Goal: Navigation & Orientation: Find specific page/section

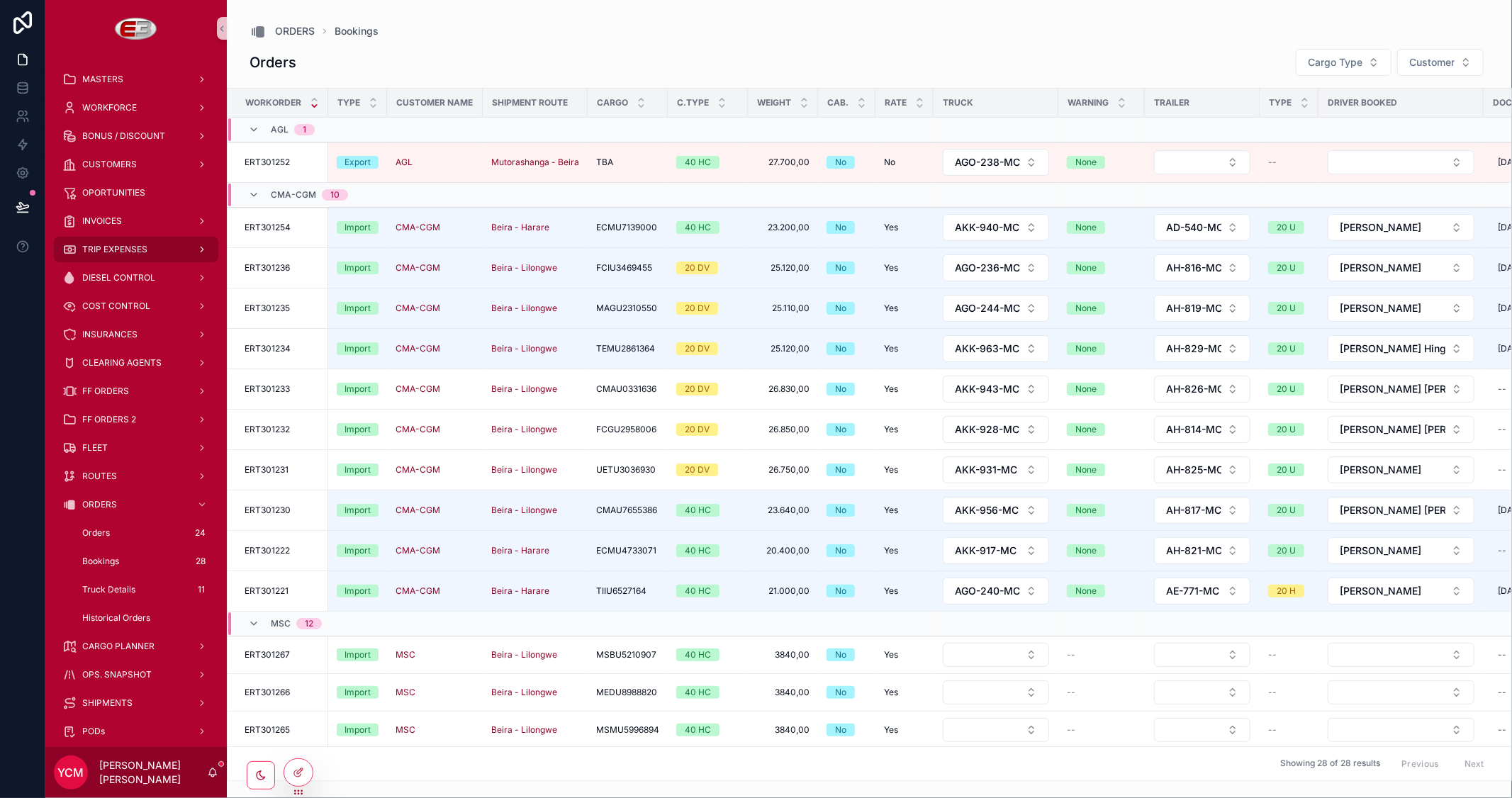
click at [115, 248] on span "TRIP EXPENSES" at bounding box center [115, 250] width 65 height 11
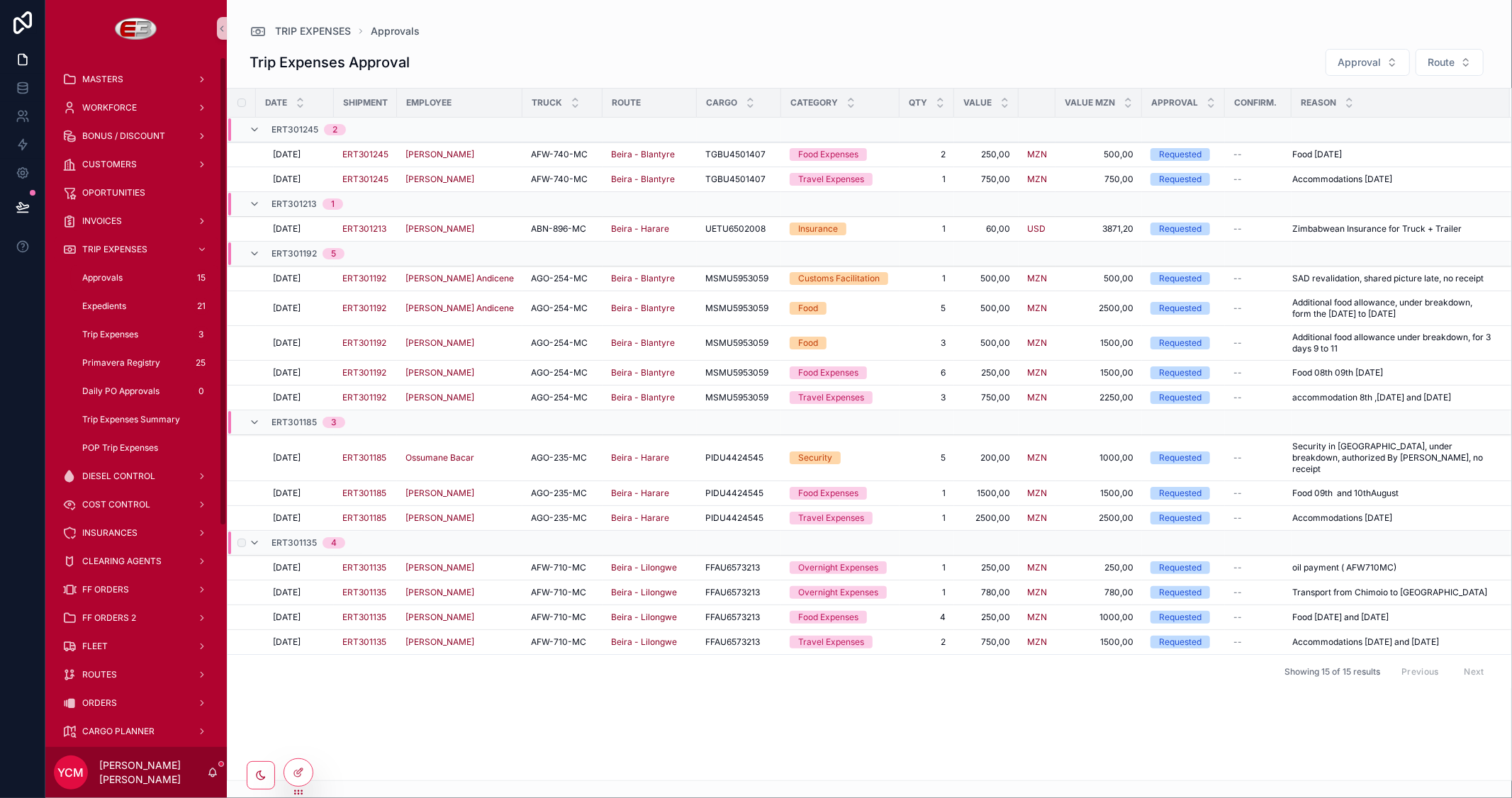
click at [236, 532] on div "scrollable content" at bounding box center [240, 543] width 17 height 23
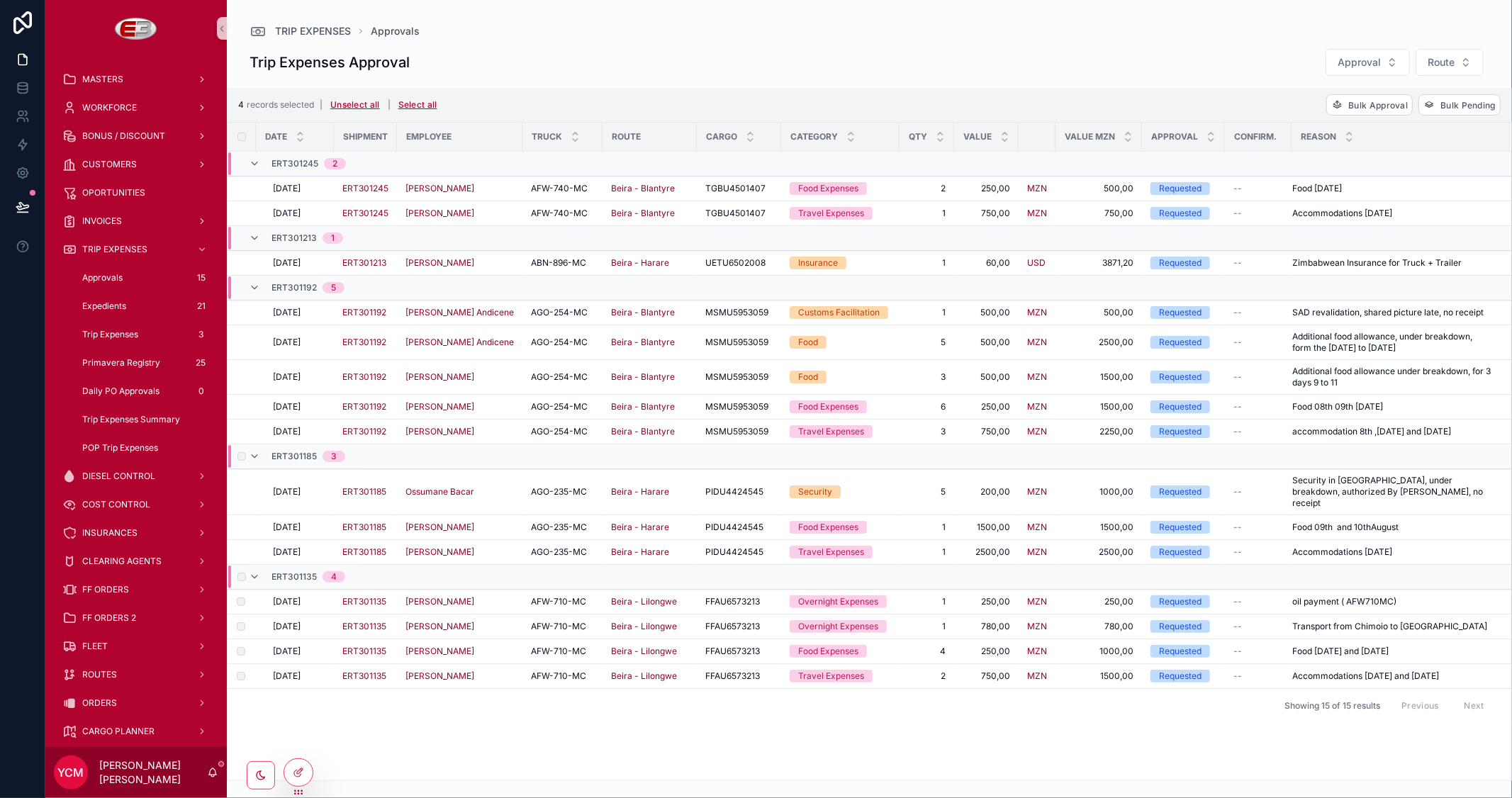
click at [238, 461] on label "scrollable content" at bounding box center [242, 456] width 9 height 9
click at [236, 259] on label "scrollable content" at bounding box center [233, 263] width 9 height 11
click at [1351, 102] on span "Bulk Approval" at bounding box center [1378, 105] width 60 height 11
click at [1434, 80] on icon "scrollable content" at bounding box center [1438, 77] width 11 height 11
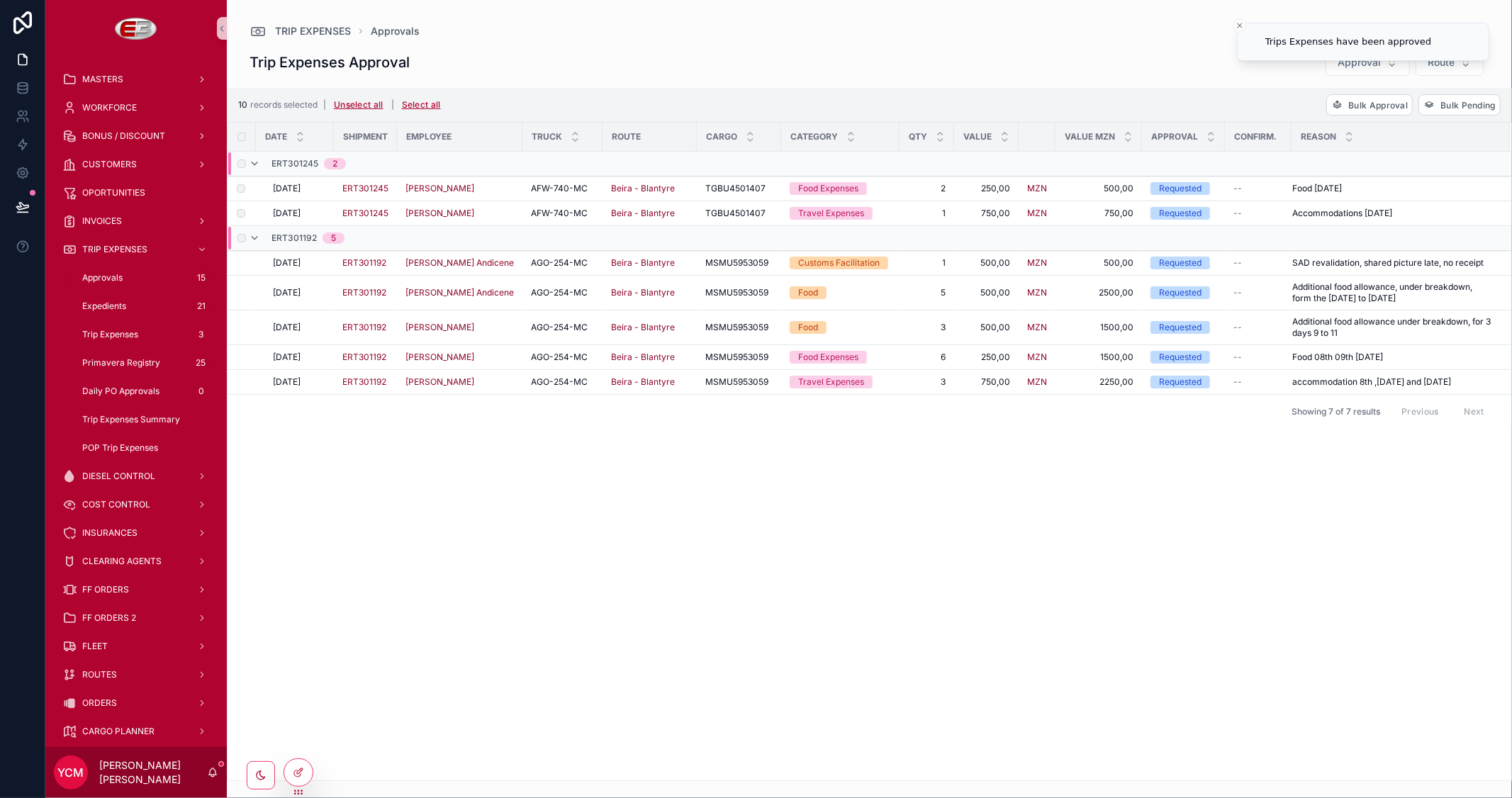
click at [238, 237] on label "scrollable content" at bounding box center [242, 238] width 9 height 9
click at [1363, 106] on span "Bulk Approval" at bounding box center [1378, 105] width 60 height 11
click at [1437, 82] on icon "scrollable content" at bounding box center [1438, 77] width 11 height 11
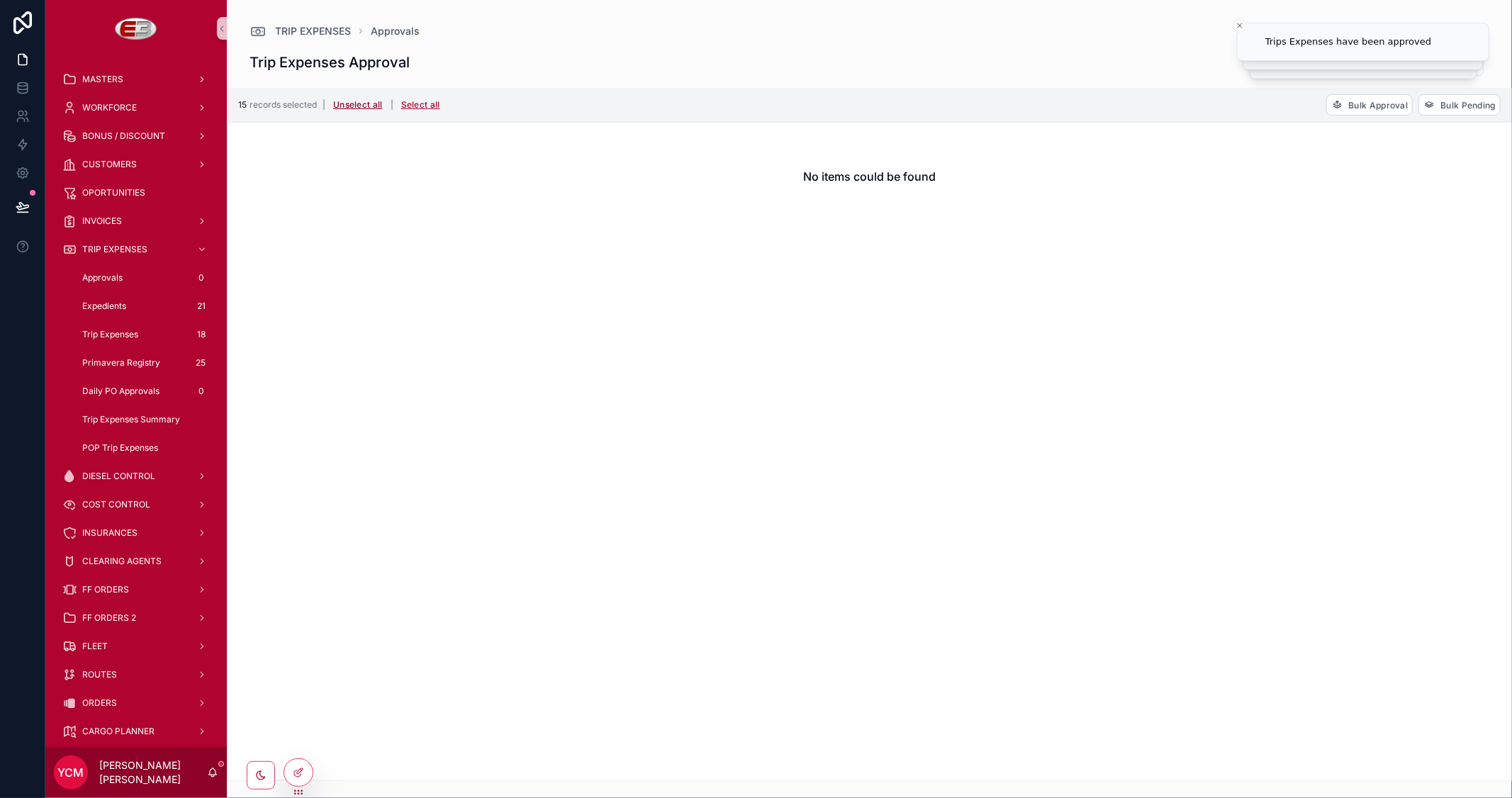
click at [345, 100] on button "Unselect all" at bounding box center [357, 105] width 60 height 23
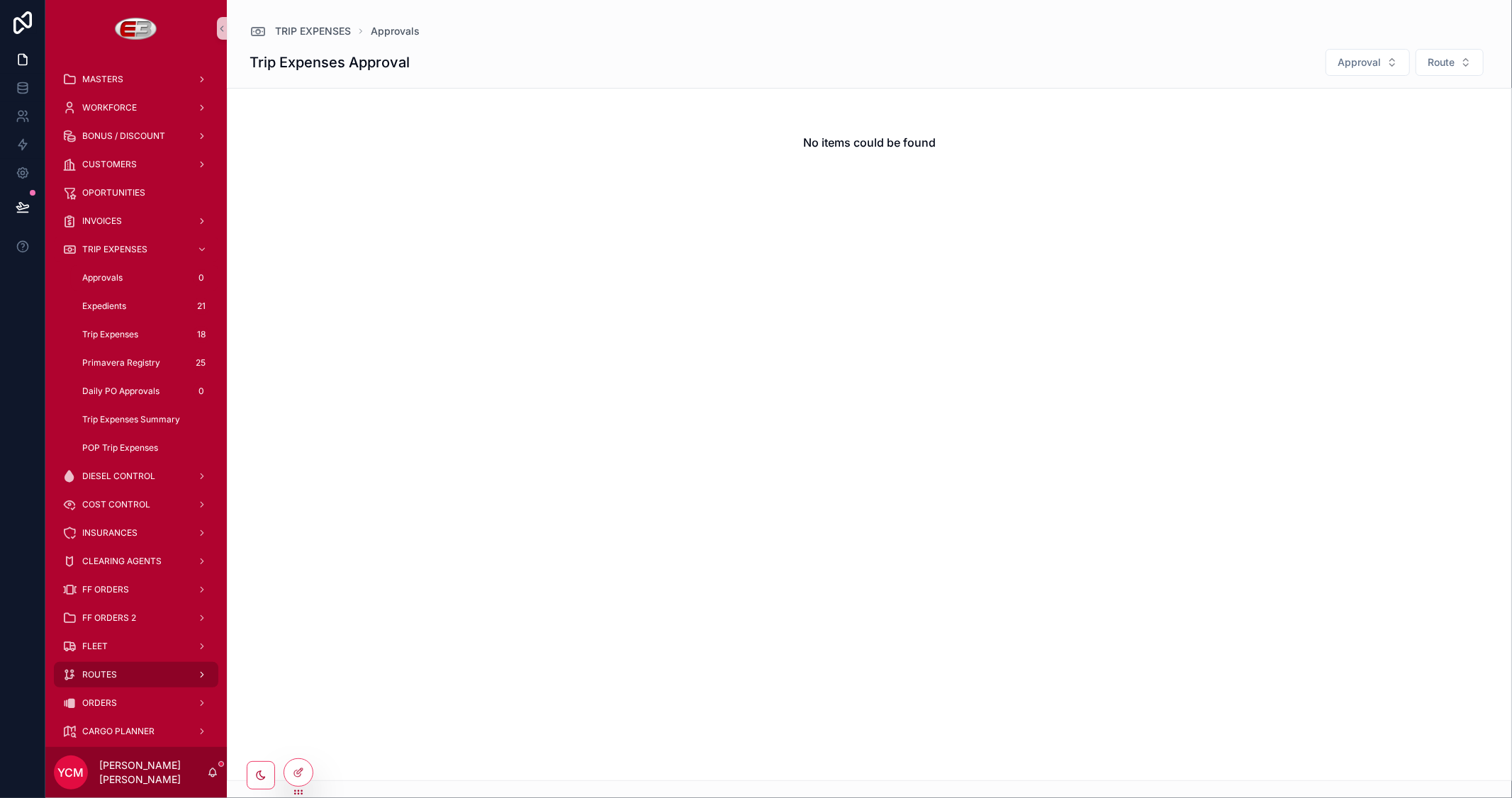
click at [103, 678] on span "ROUTES" at bounding box center [100, 675] width 34 height 11
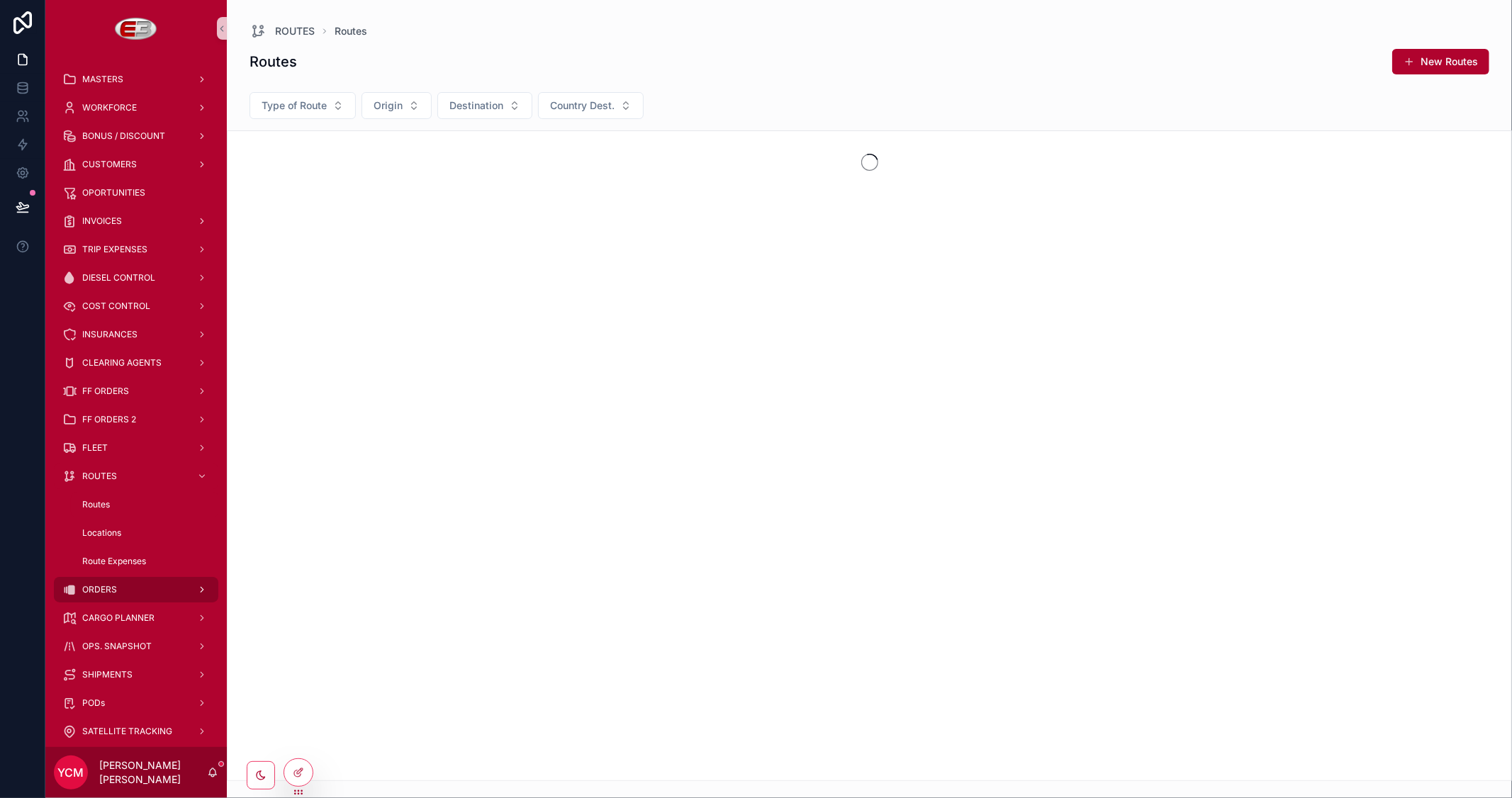
click at [102, 581] on div "ORDERS" at bounding box center [136, 590] width 147 height 23
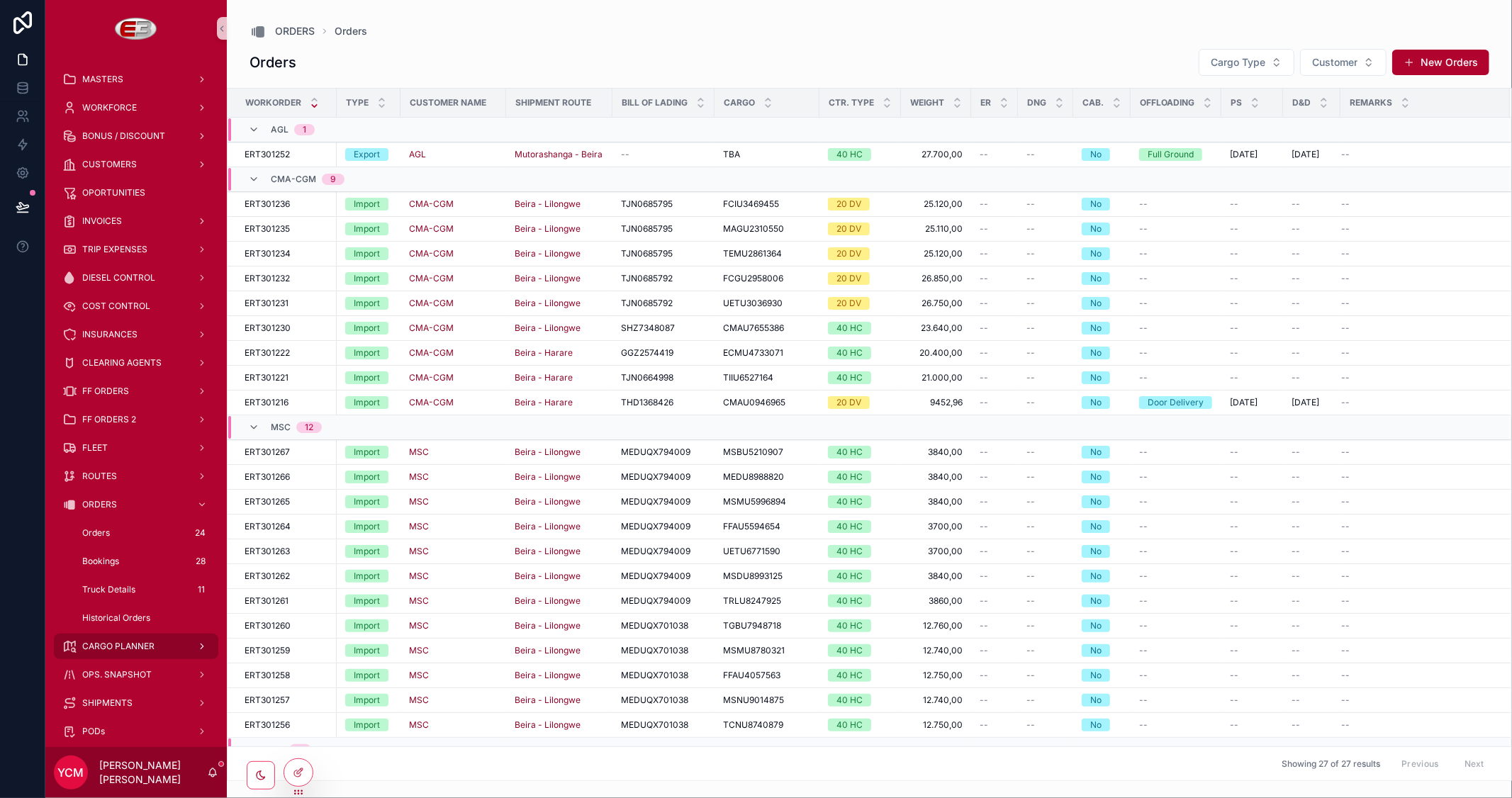
click at [112, 647] on span "CARGO PLANNER" at bounding box center [118, 647] width 72 height 11
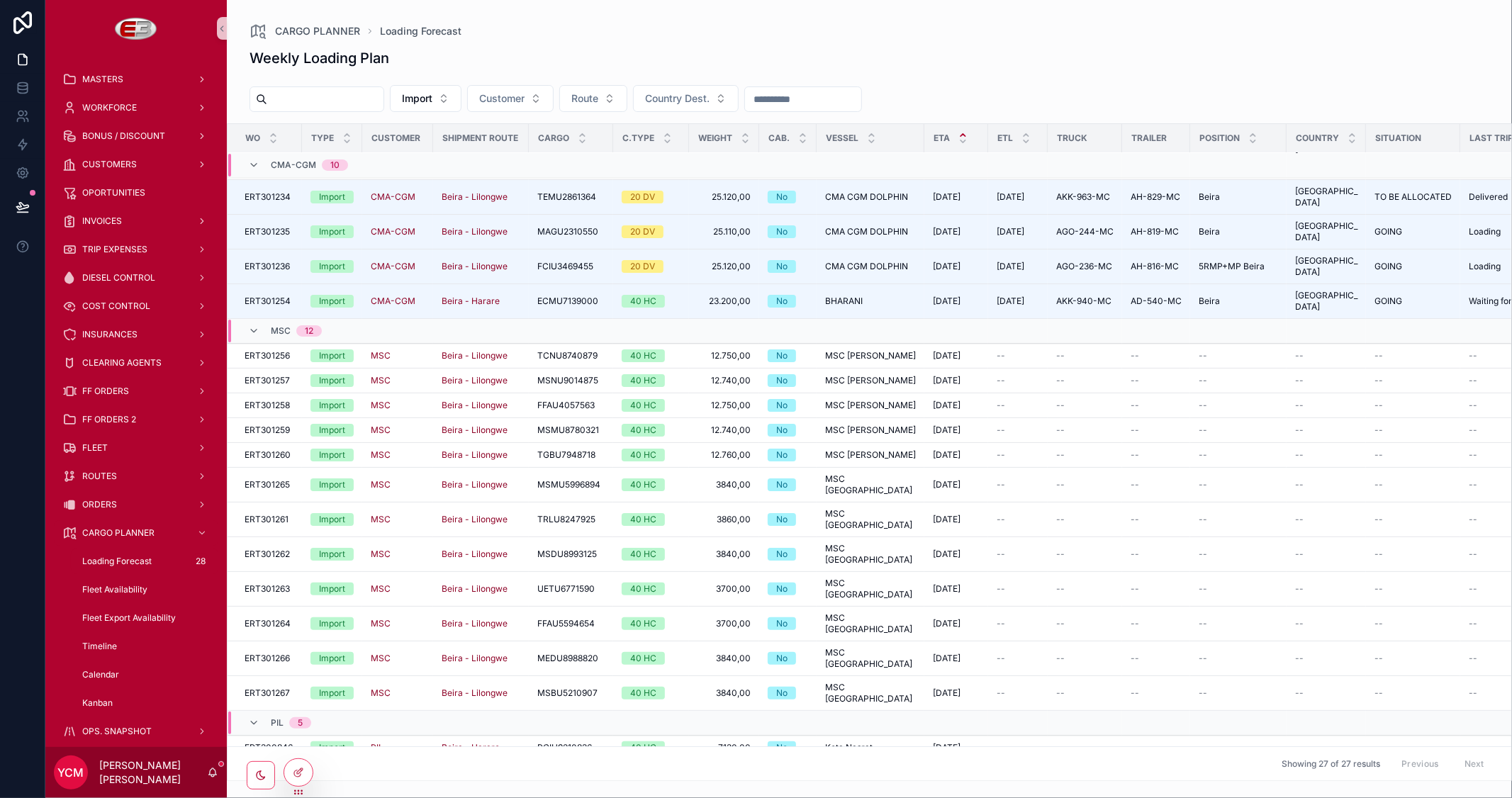
scroll to position [172, 0]
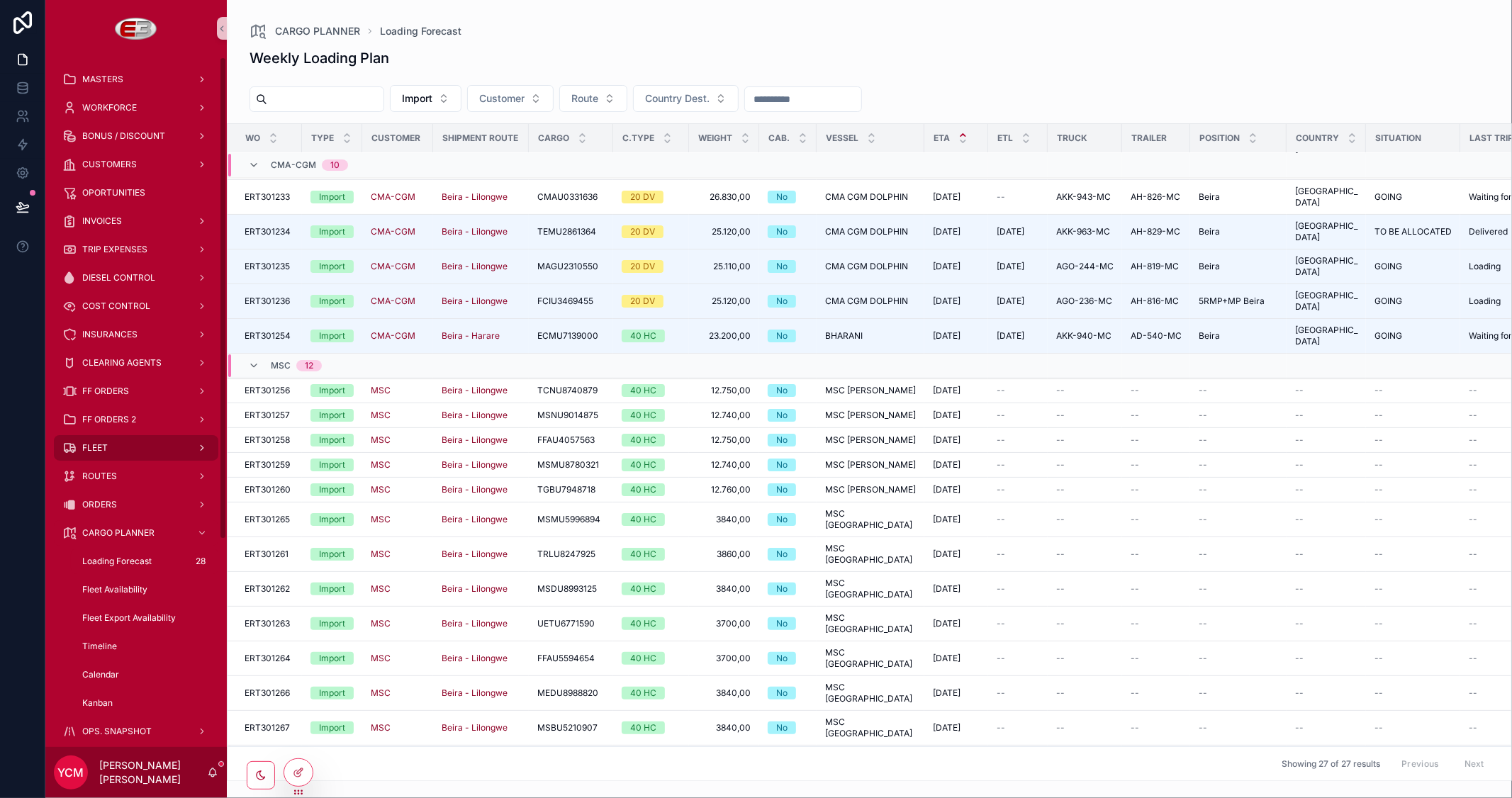
click at [108, 449] on div "FLEET" at bounding box center [136, 449] width 147 height 23
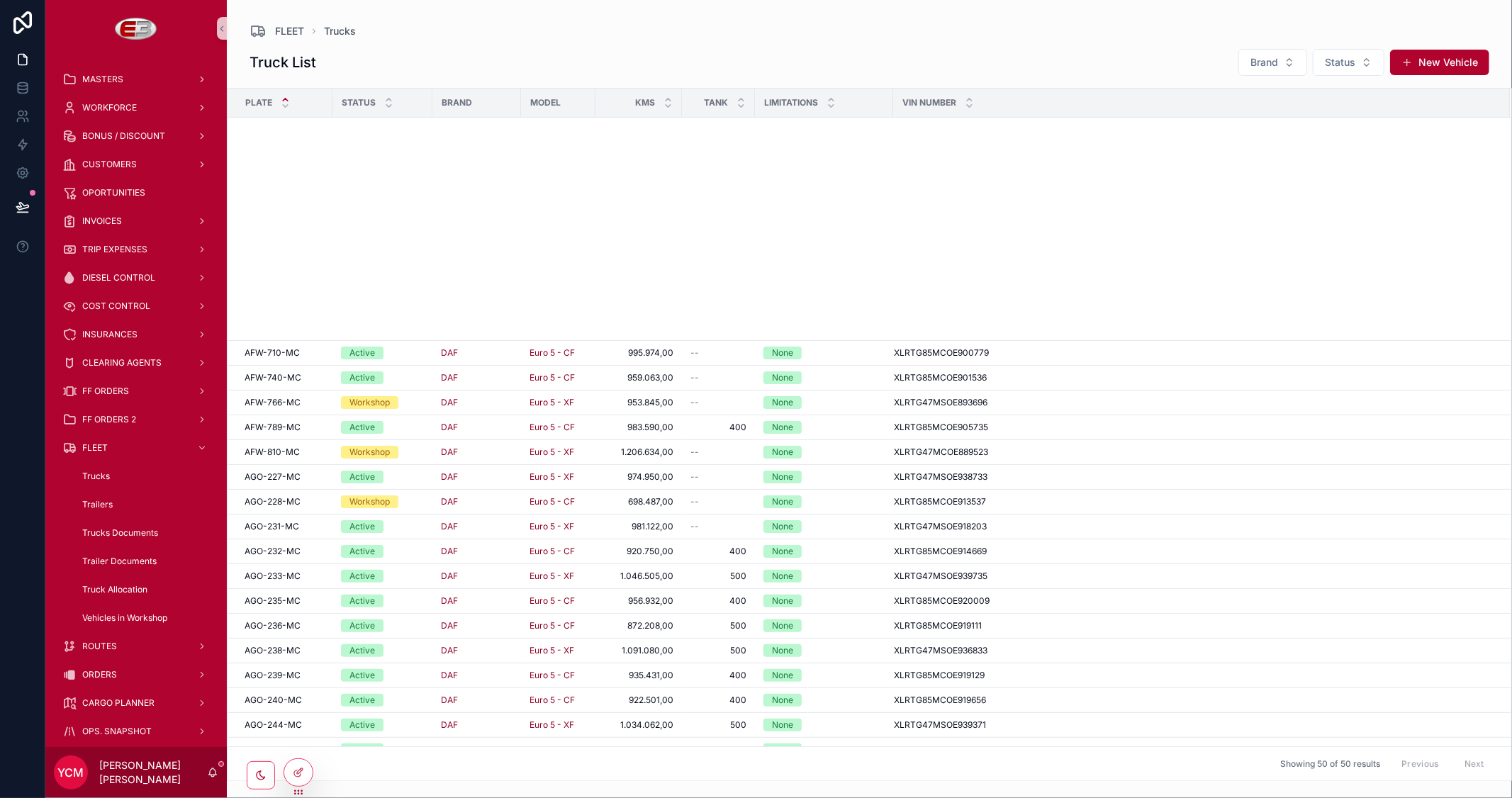
scroll to position [471, 0]
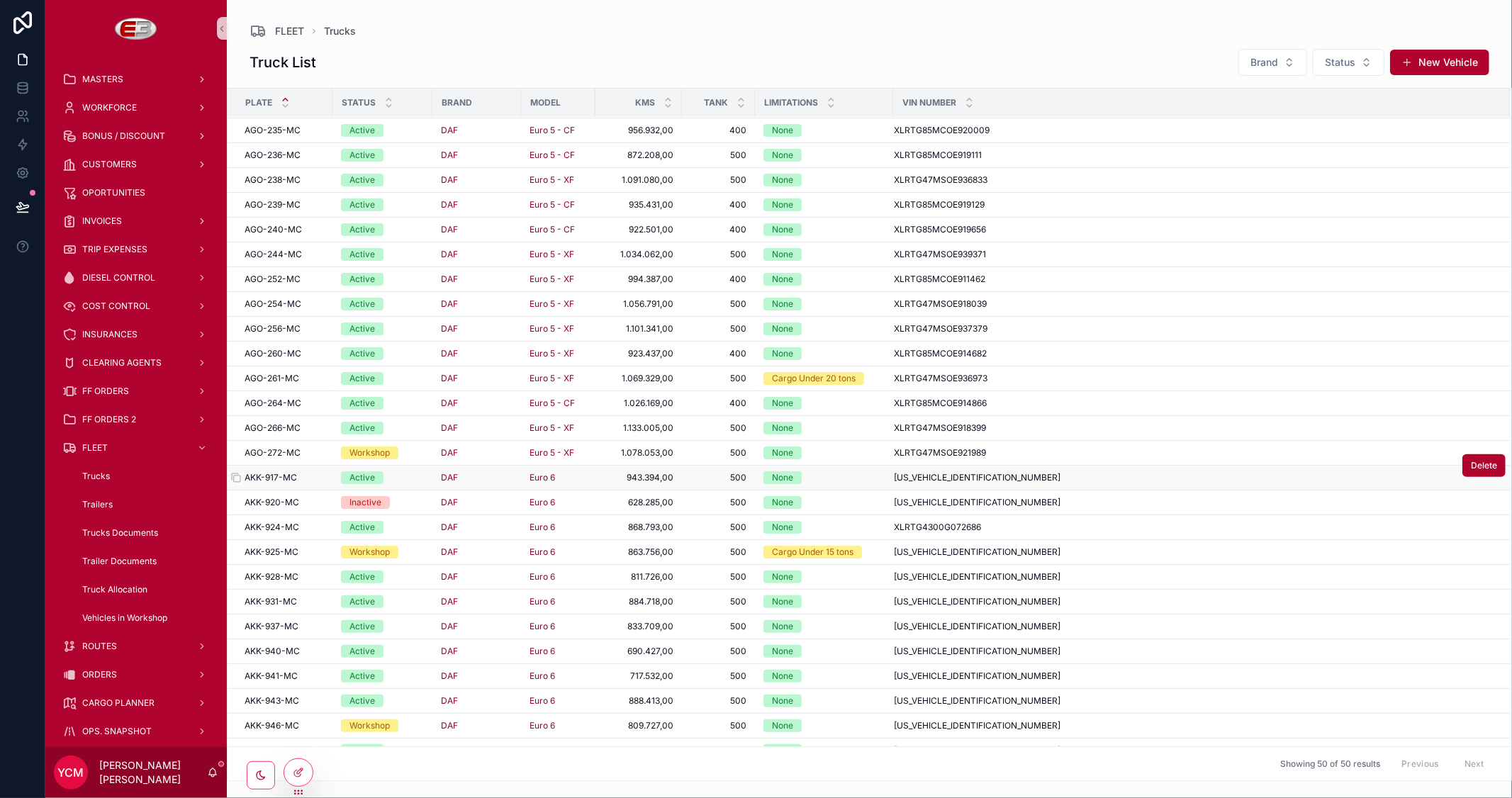
click at [277, 477] on span "AKK-917-MC" at bounding box center [271, 478] width 52 height 11
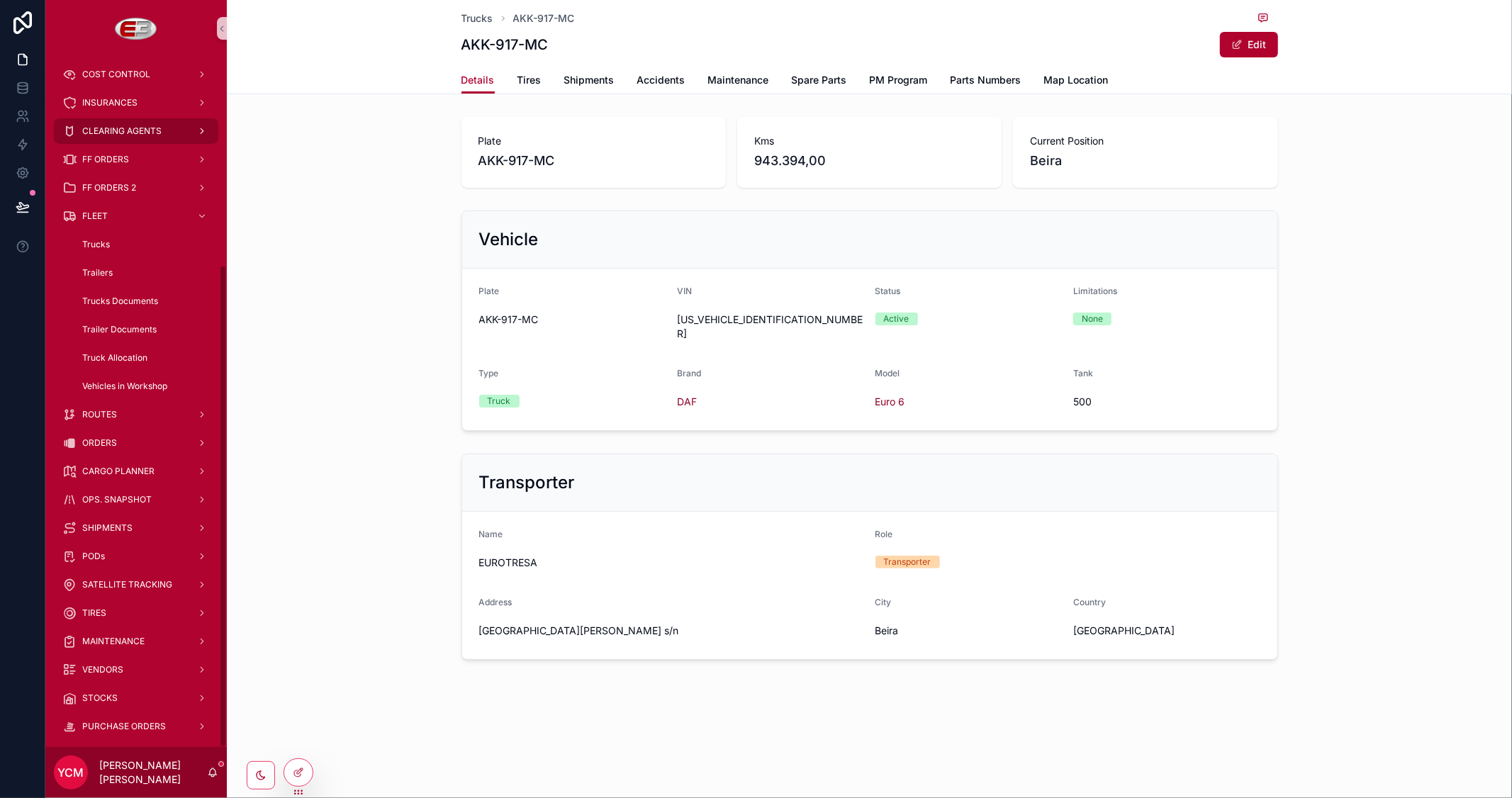
scroll to position [299, 0]
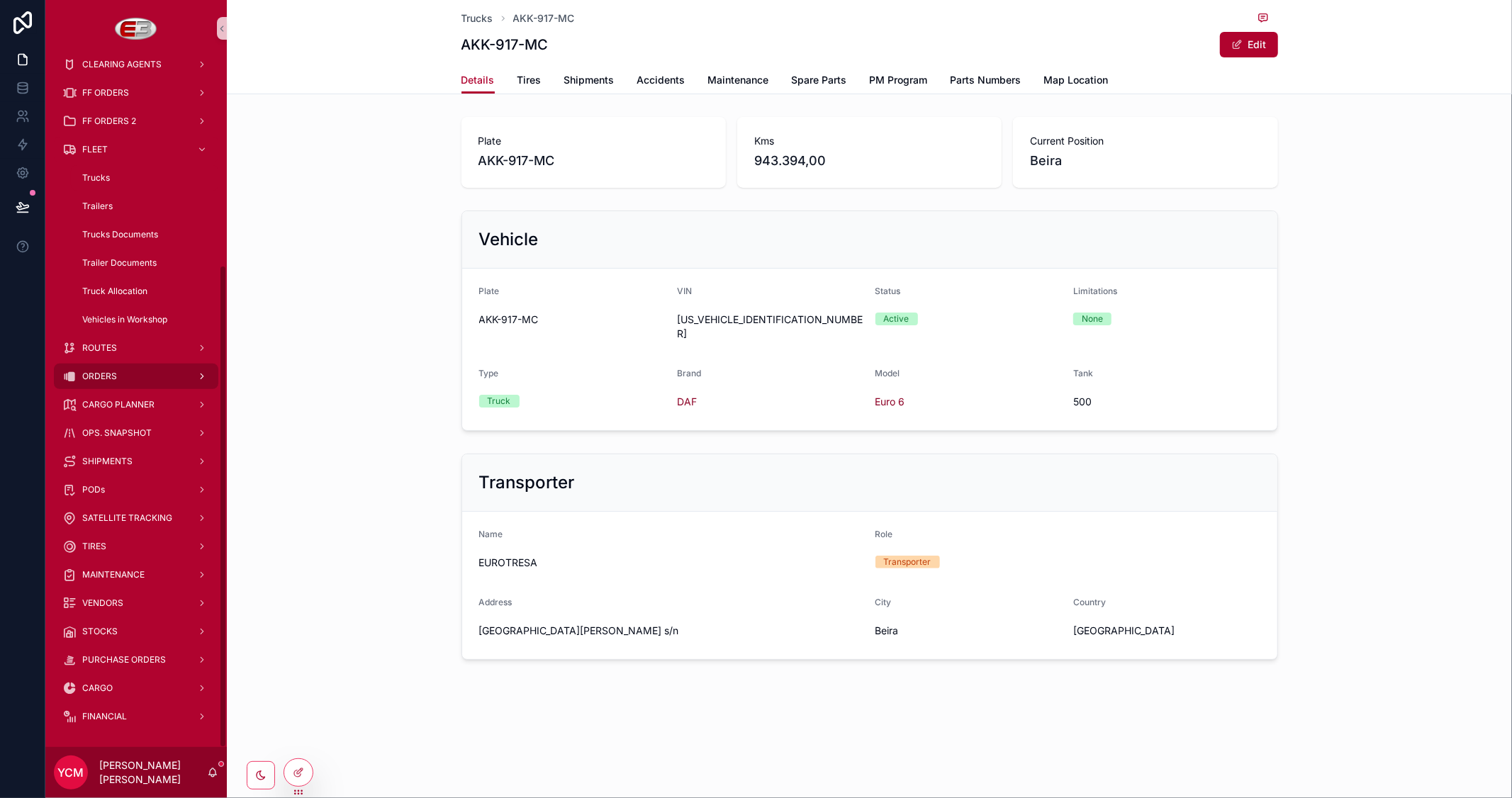
click at [103, 376] on span "ORDERS" at bounding box center [100, 377] width 34 height 11
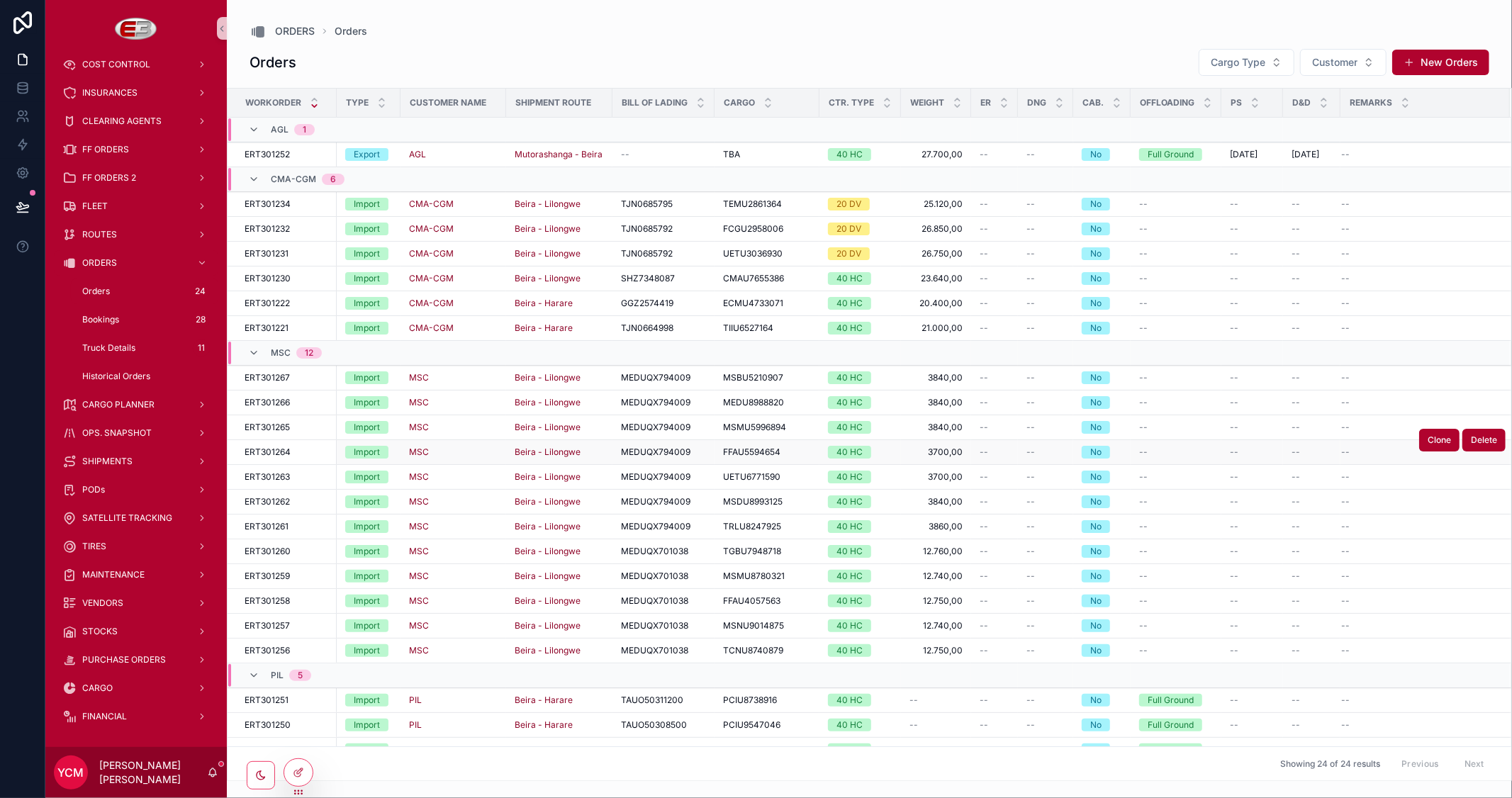
scroll to position [65, 0]
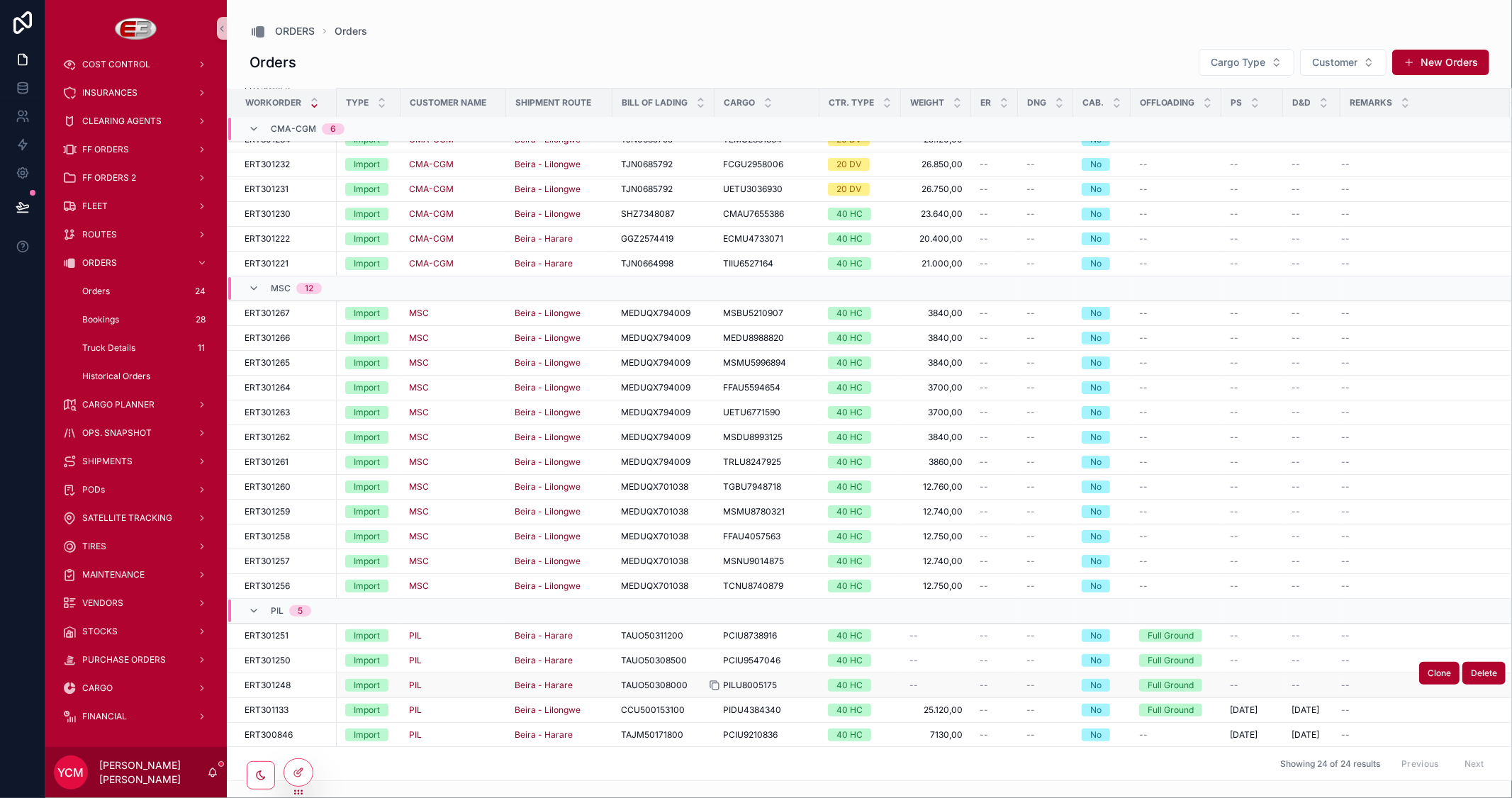
click at [714, 685] on icon "scrollable content" at bounding box center [715, 685] width 11 height 11
click at [714, 660] on icon "scrollable content" at bounding box center [715, 662] width 6 height 6
click at [714, 635] on icon "scrollable content" at bounding box center [715, 636] width 11 height 11
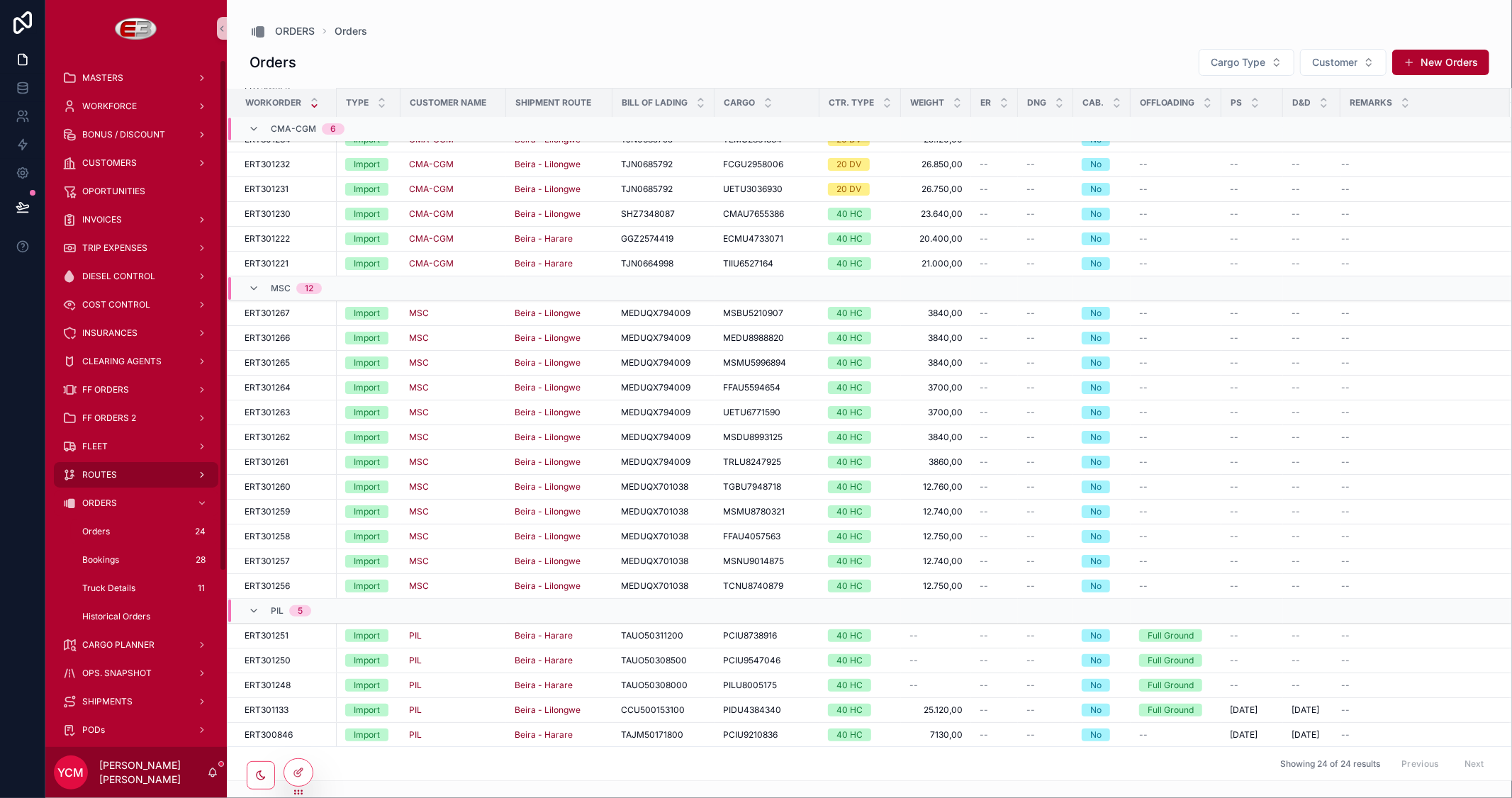
scroll to position [0, 0]
click at [115, 449] on div "FLEET" at bounding box center [136, 449] width 147 height 23
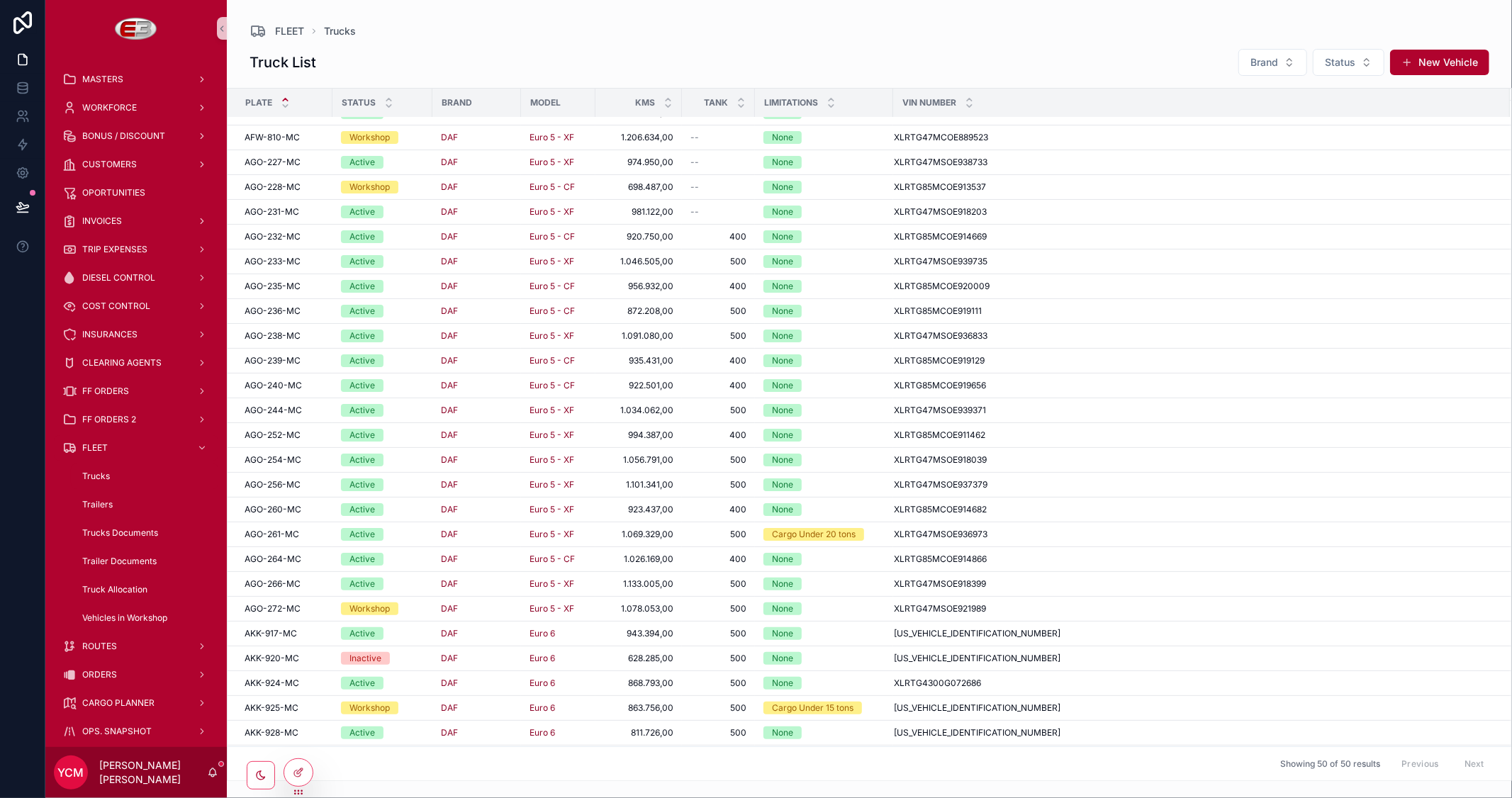
scroll to position [551, 0]
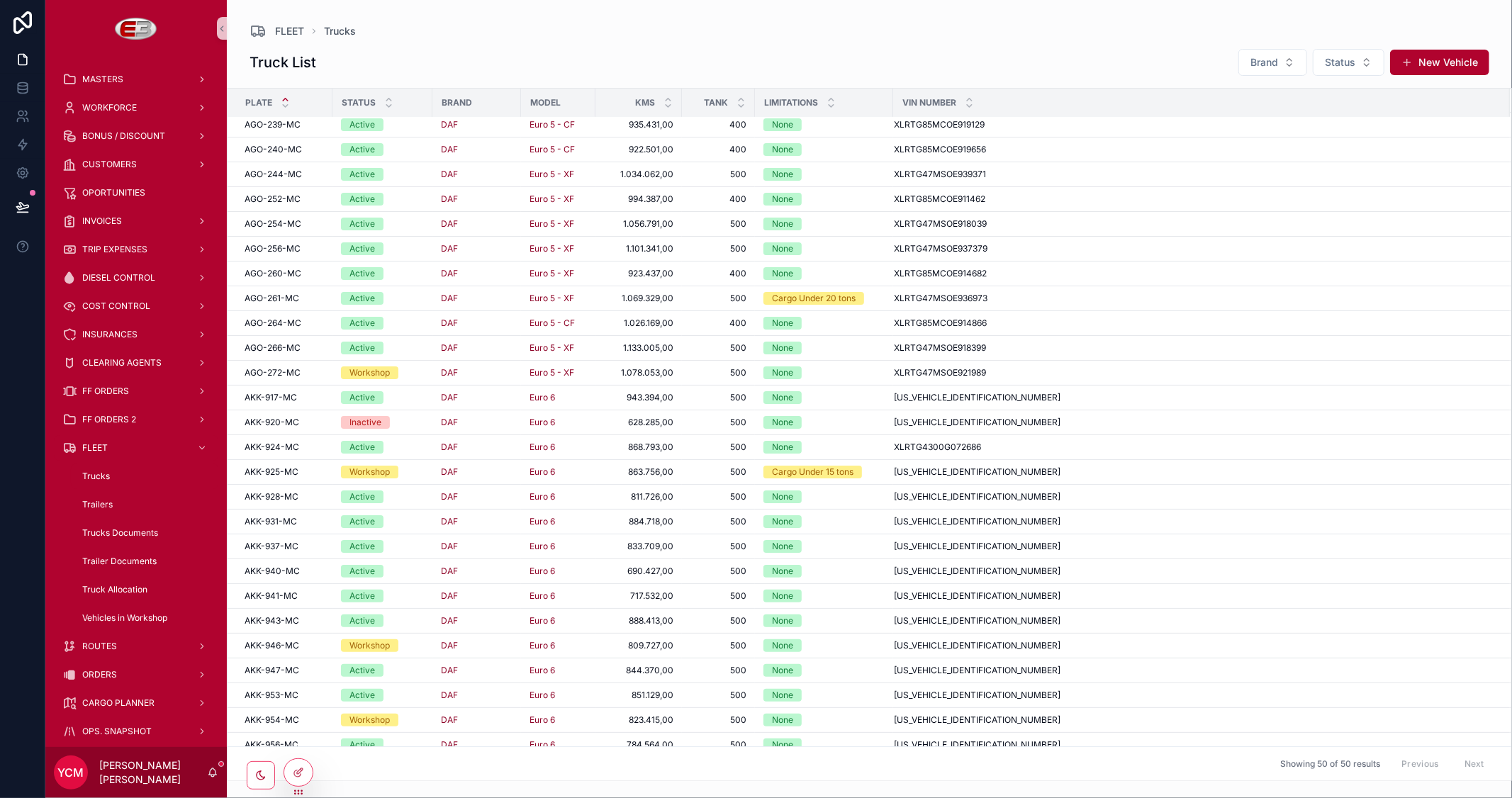
click at [289, 597] on span "AKK-941-MC" at bounding box center [271, 596] width 53 height 11
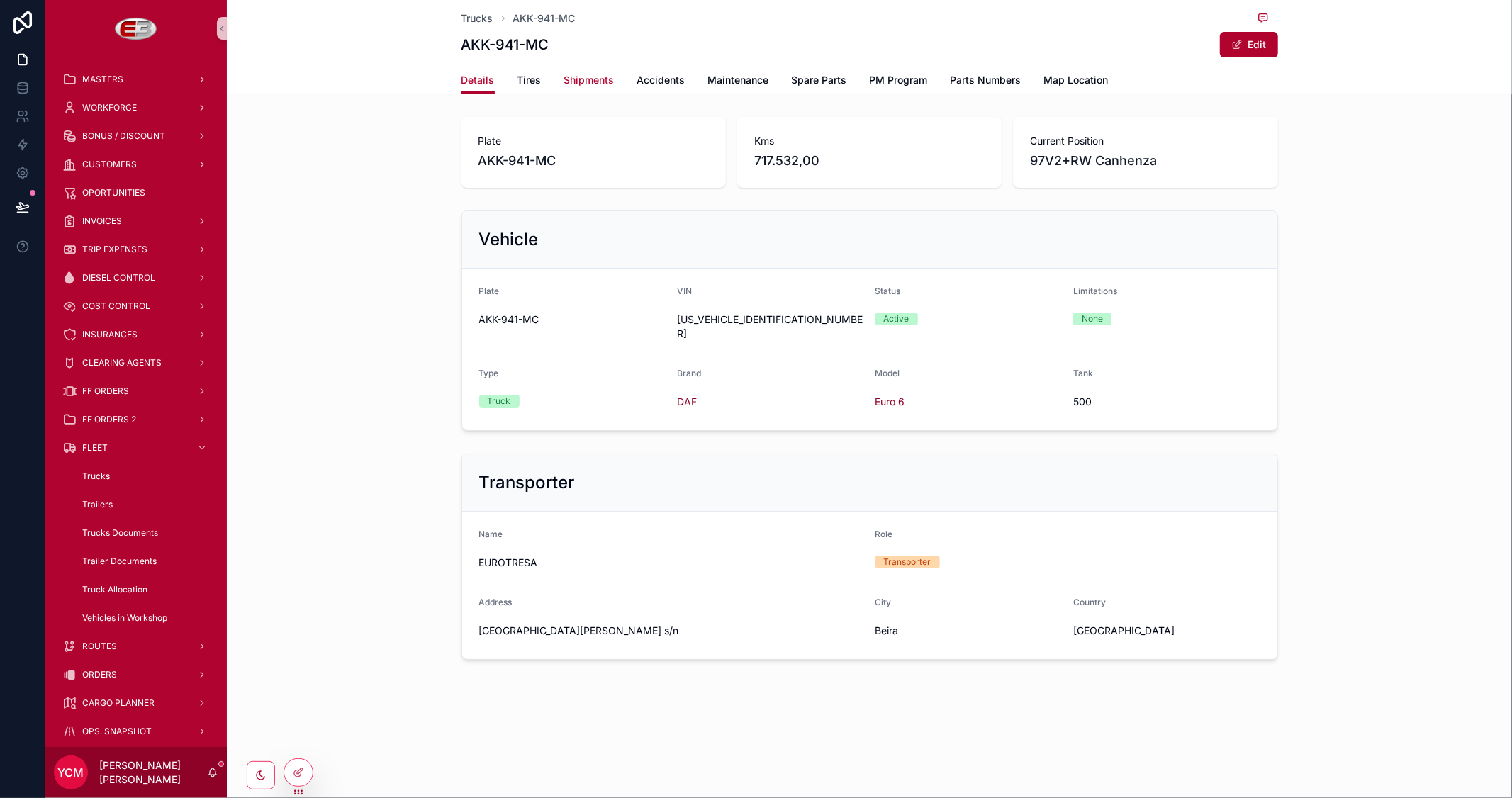
click at [584, 83] on span "Shipments" at bounding box center [589, 80] width 50 height 14
